Goal: Task Accomplishment & Management: Use online tool/utility

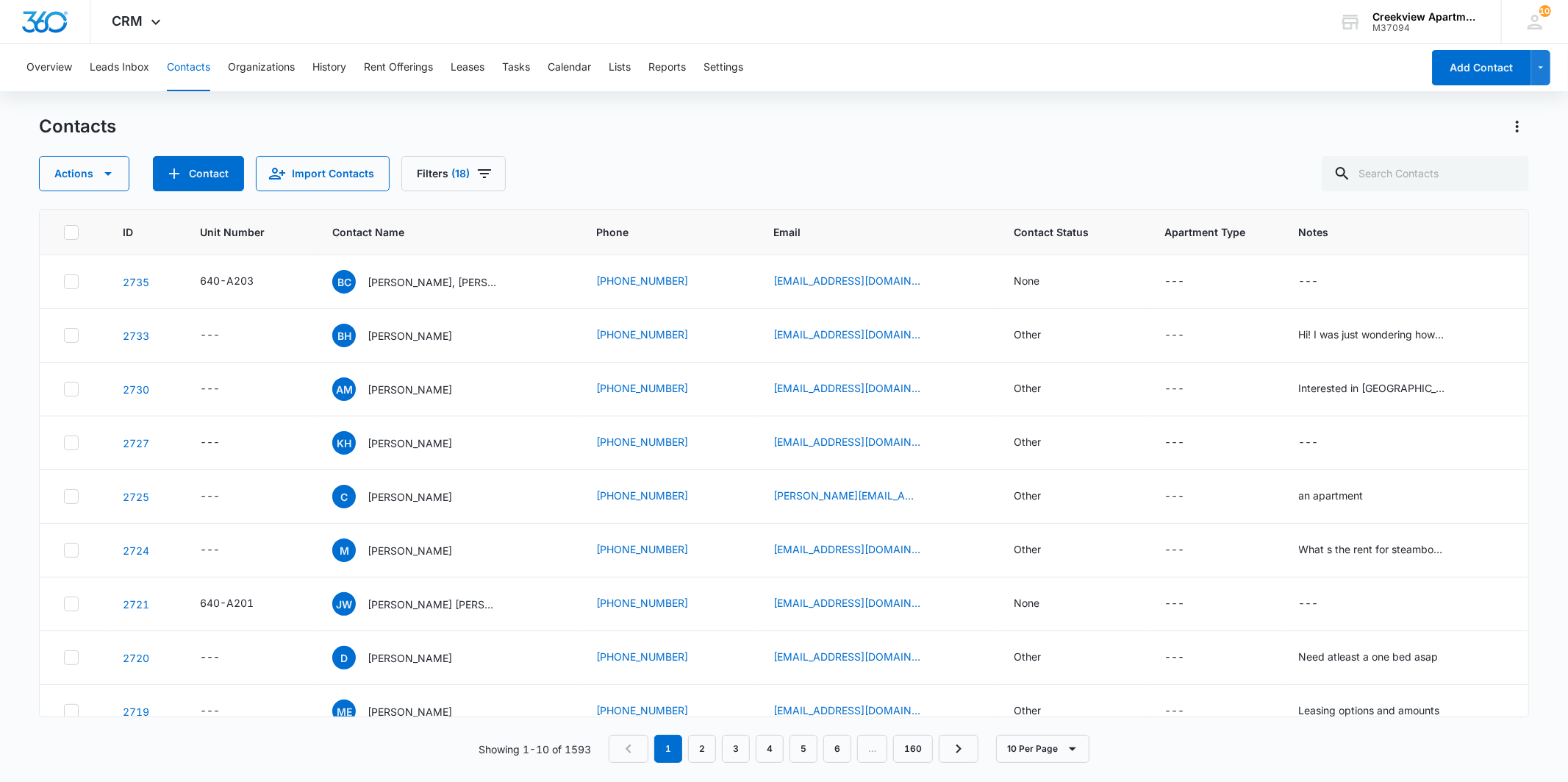
click at [1217, 172] on div "Actions Contact Import Contacts Filters (18)" at bounding box center [783, 173] width 1489 height 35
click at [1408, 173] on input "text" at bounding box center [1425, 173] width 207 height 35
type input "[PERSON_NAME]"
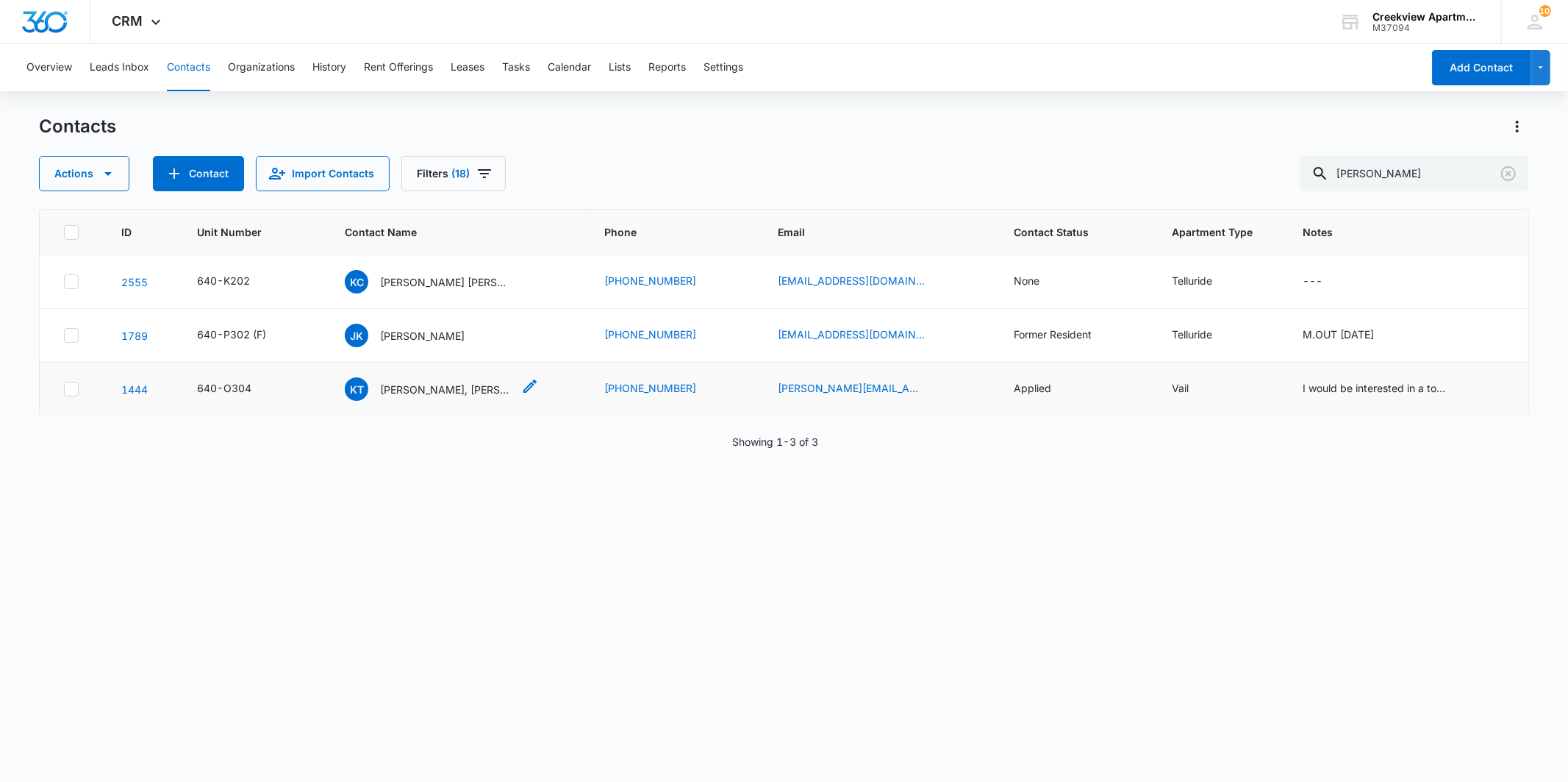
click at [436, 389] on p "[PERSON_NAME], [PERSON_NAME] [PERSON_NAME]" at bounding box center [446, 389] width 132 height 15
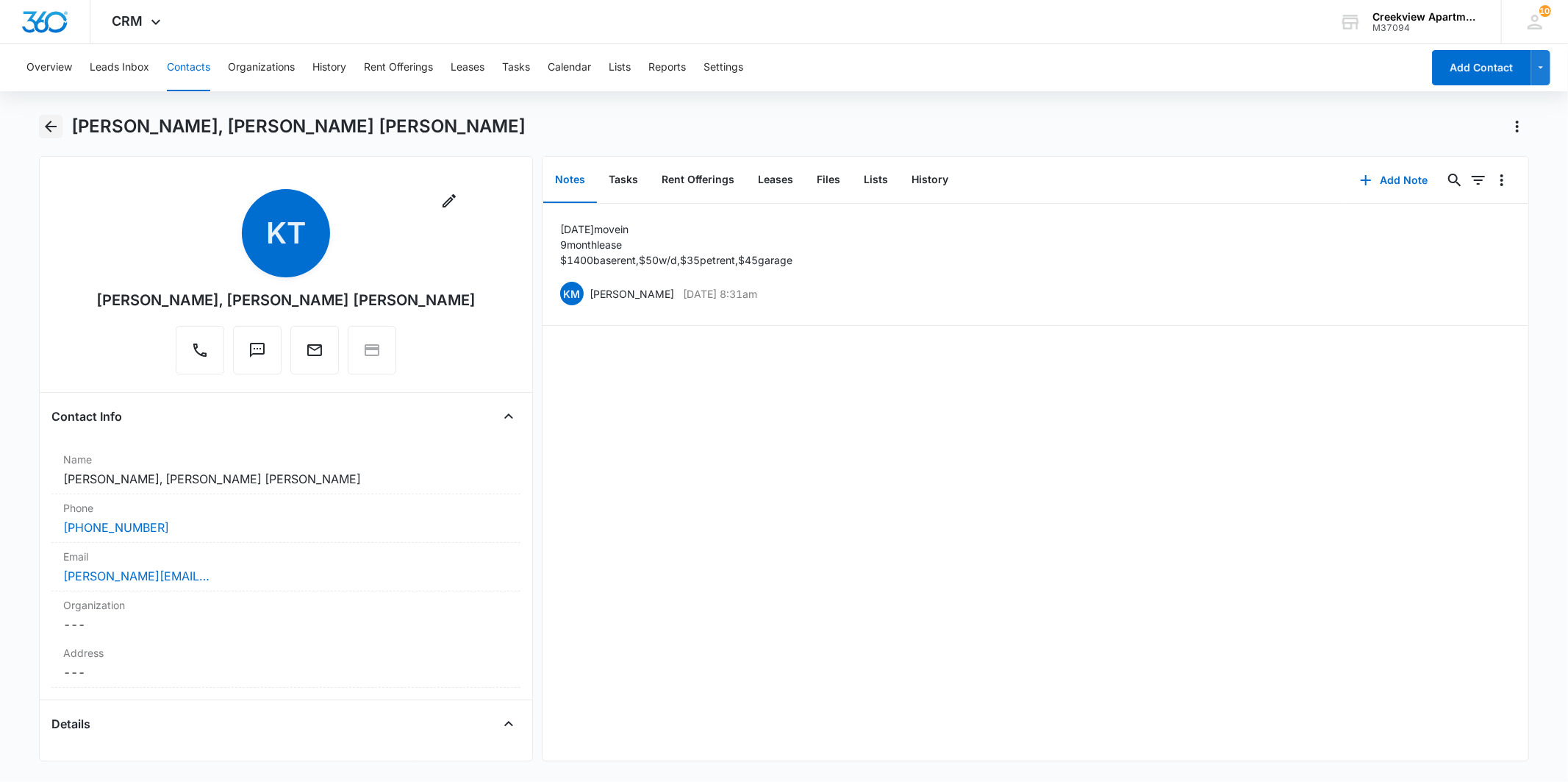
click at [54, 132] on icon "Back" at bounding box center [51, 127] width 18 height 18
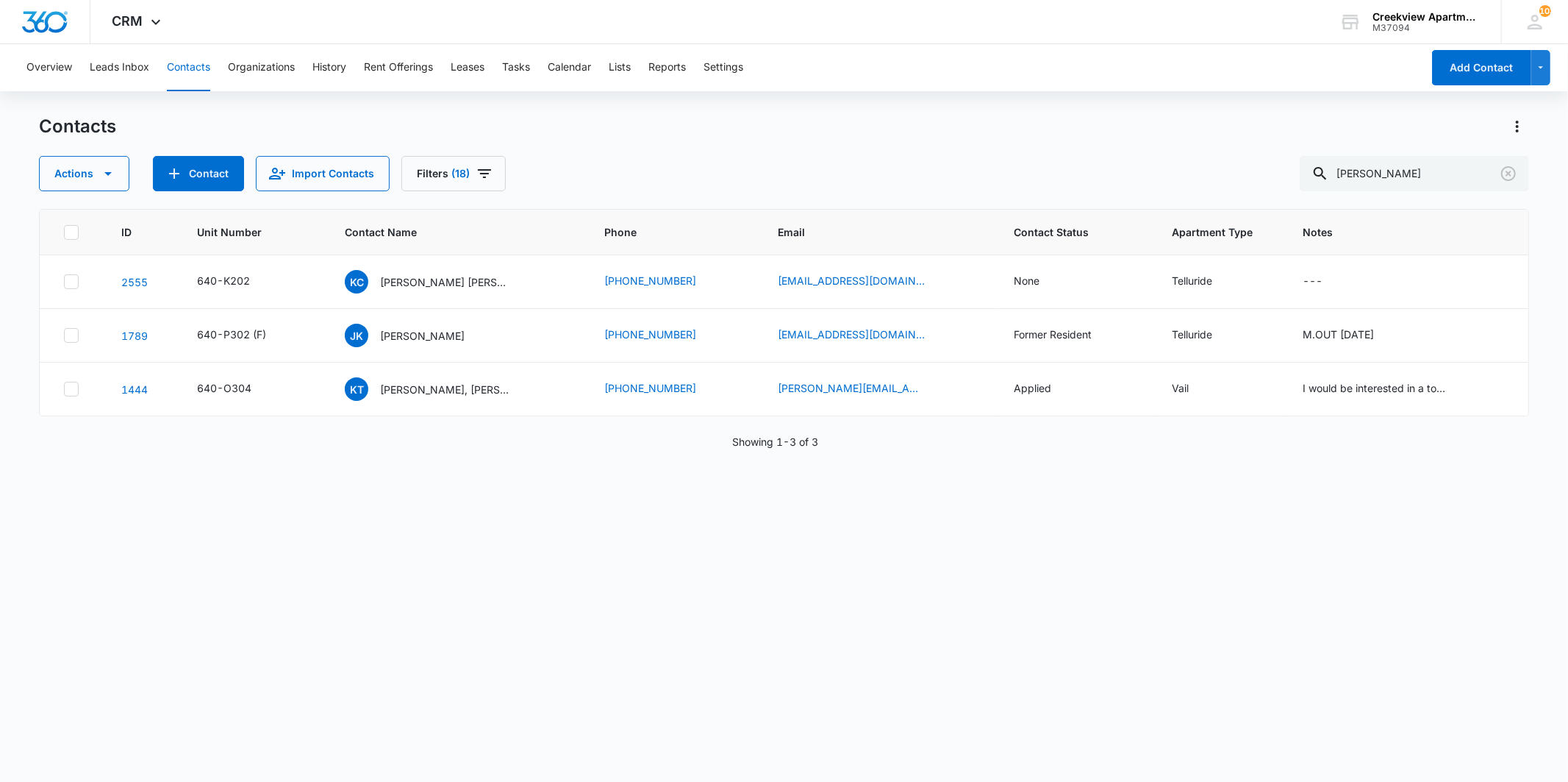
click at [568, 110] on div "Overview Leads Inbox Contacts Organizations History Rent Offerings Leases Tasks…" at bounding box center [784, 412] width 1568 height 736
